Goal: Navigation & Orientation: Understand site structure

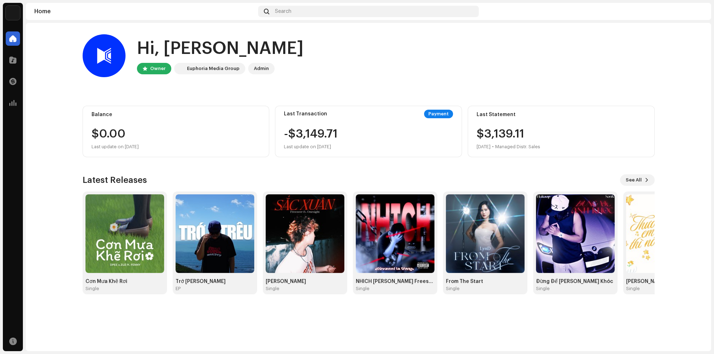
click at [5, 102] on div "Analytics" at bounding box center [13, 103] width 20 height 20
click at [20, 41] on div at bounding box center [13, 38] width 14 height 14
click at [16, 55] on div at bounding box center [13, 60] width 14 height 14
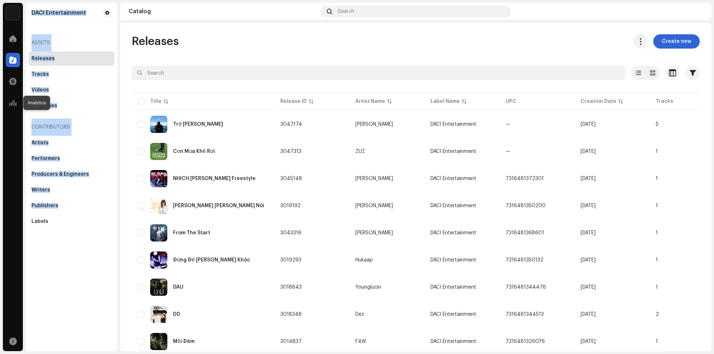
drag, startPoint x: 15, startPoint y: 97, endPoint x: 89, endPoint y: 214, distance: 138.3
click at [23, 203] on div "DACI Entertainment Home Catalog Transactions Analytics Resources" at bounding box center [13, 177] width 20 height 349
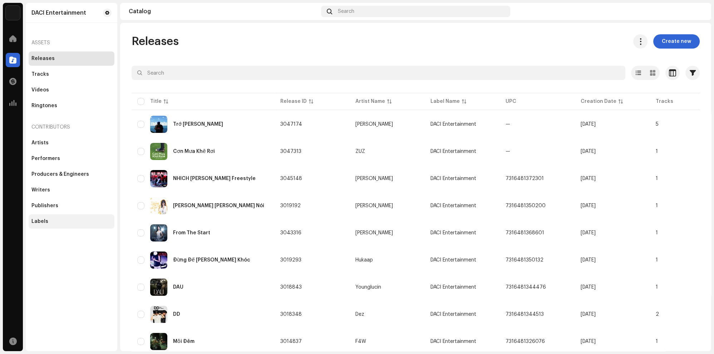
click at [81, 221] on div "Labels" at bounding box center [71, 222] width 80 height 6
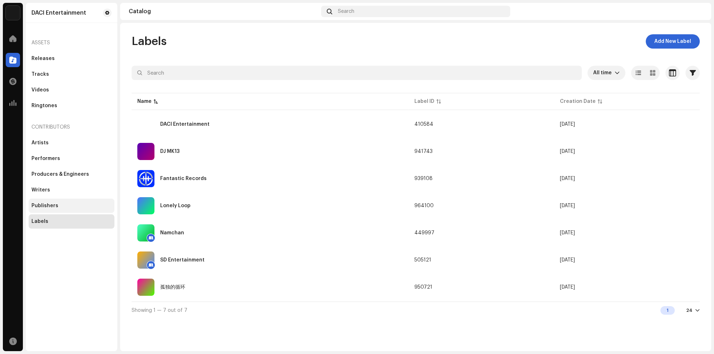
click at [69, 207] on div "Publishers" at bounding box center [71, 206] width 80 height 6
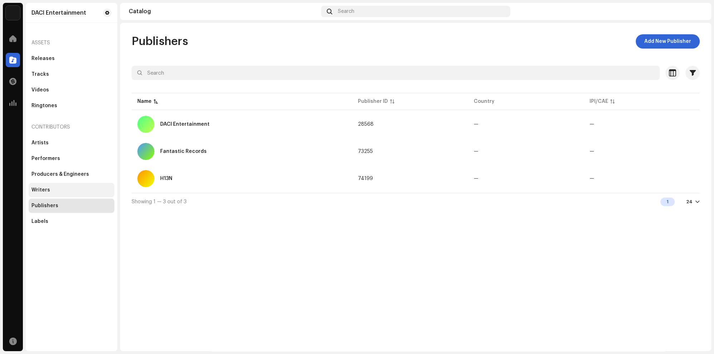
click at [74, 191] on div "Writers" at bounding box center [71, 190] width 80 height 6
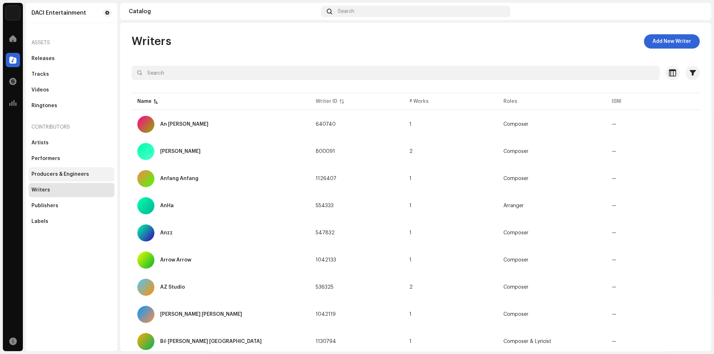
click at [79, 179] on div "Producers & Engineers" at bounding box center [72, 174] width 86 height 14
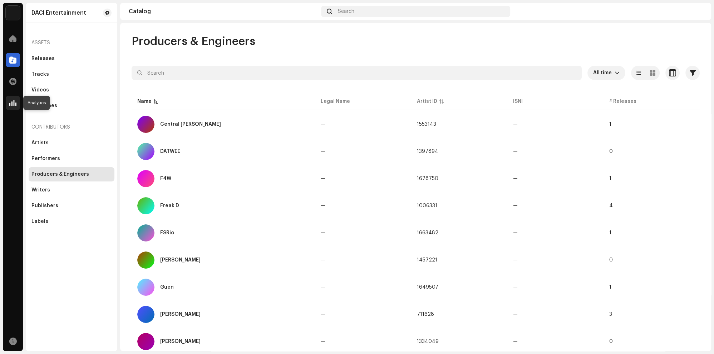
click at [9, 101] on div at bounding box center [13, 103] width 14 height 14
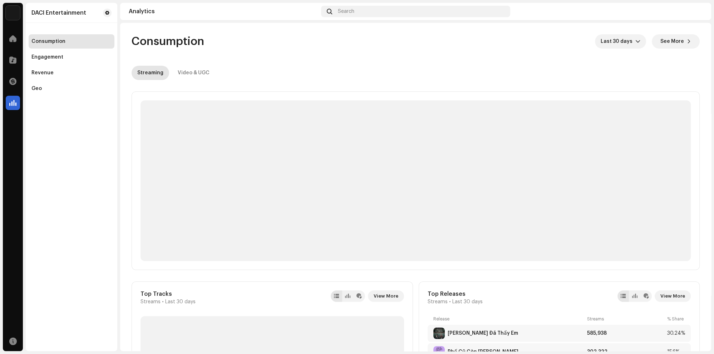
click at [268, 24] on re-o-consumption-dashboard-header "Consumption Last 30 days See More Streaming Video & UGC" at bounding box center [416, 54] width 568 height 63
